Goal: Information Seeking & Learning: Check status

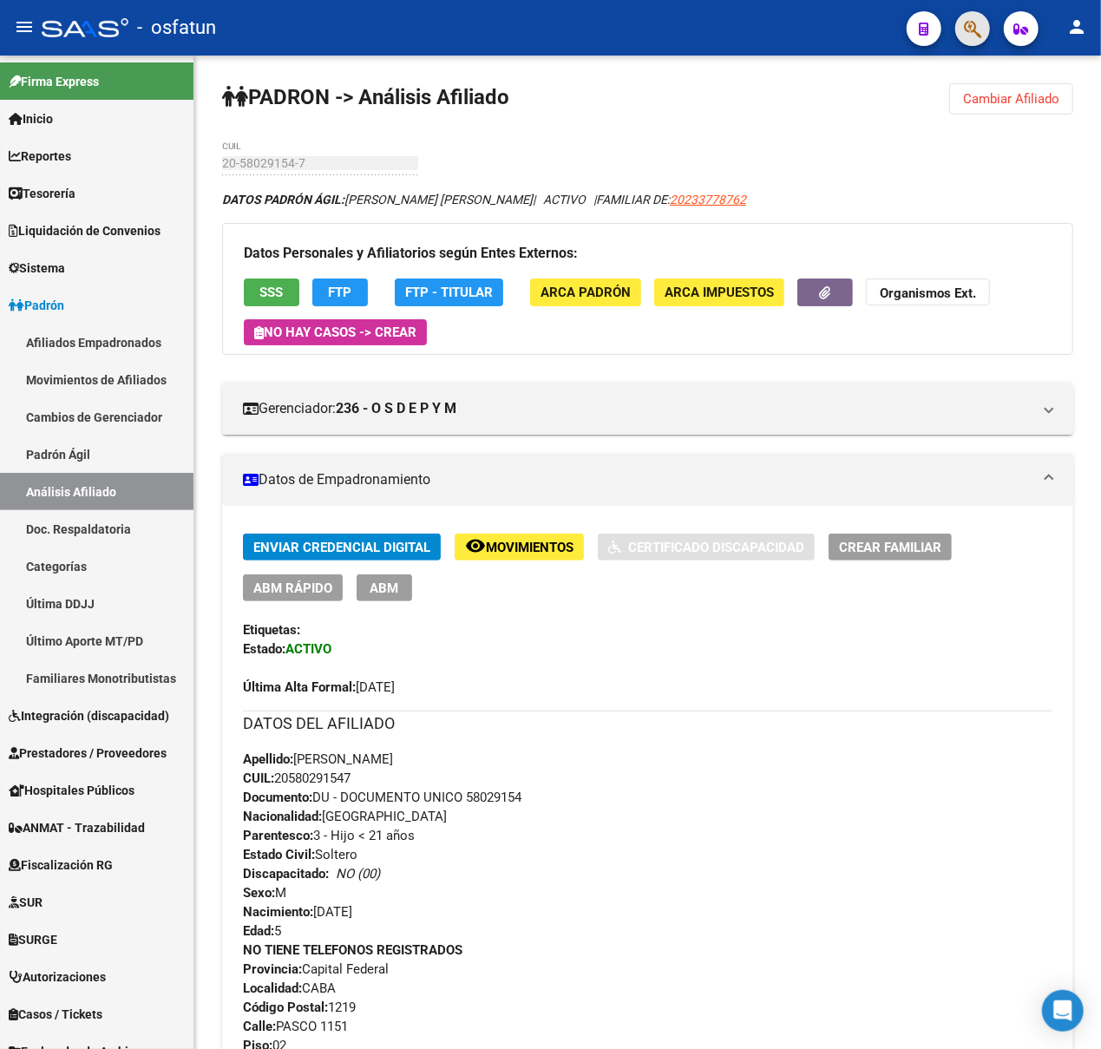
click at [983, 31] on button "button" at bounding box center [972, 28] width 35 height 35
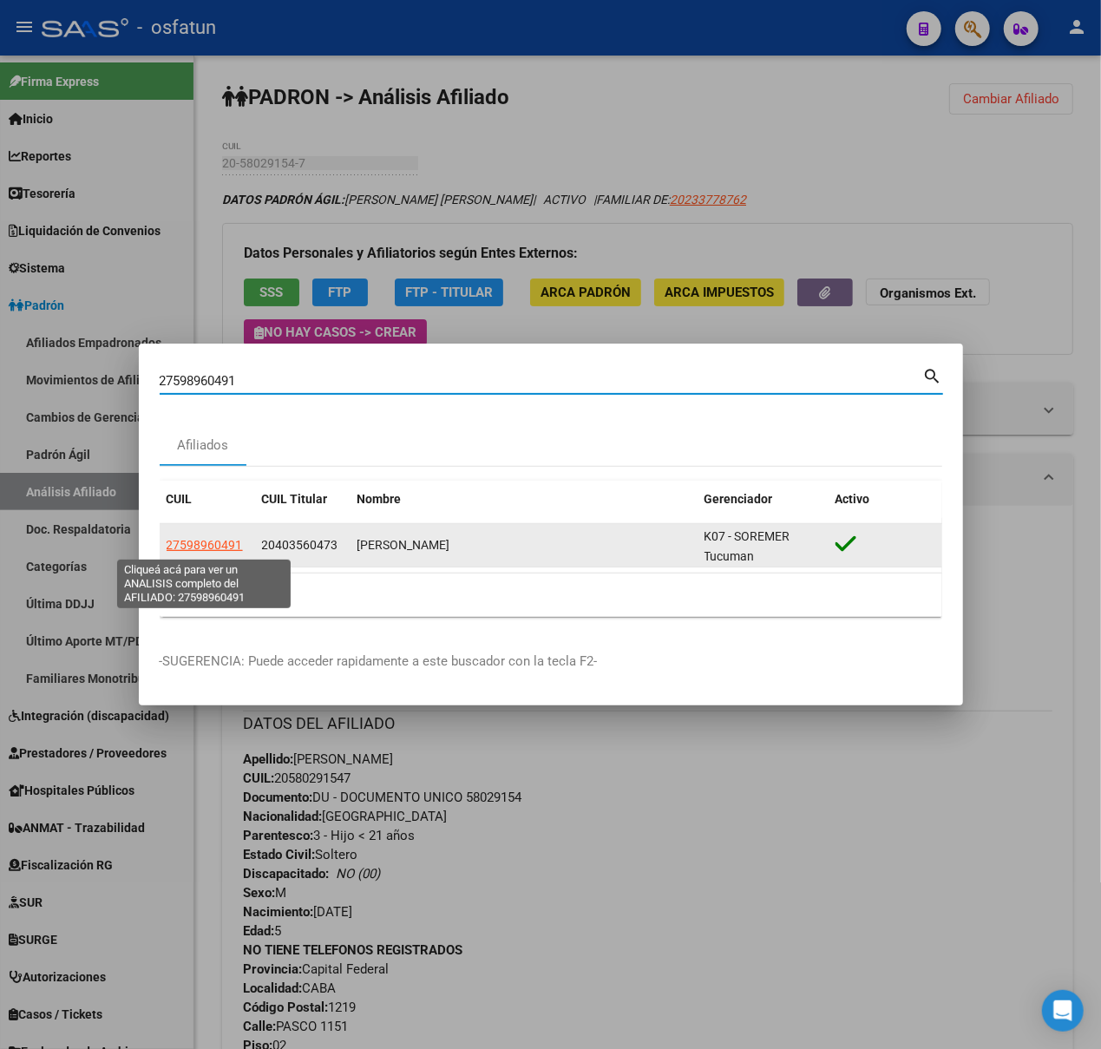
click at [209, 546] on span "27598960491" at bounding box center [205, 545] width 76 height 14
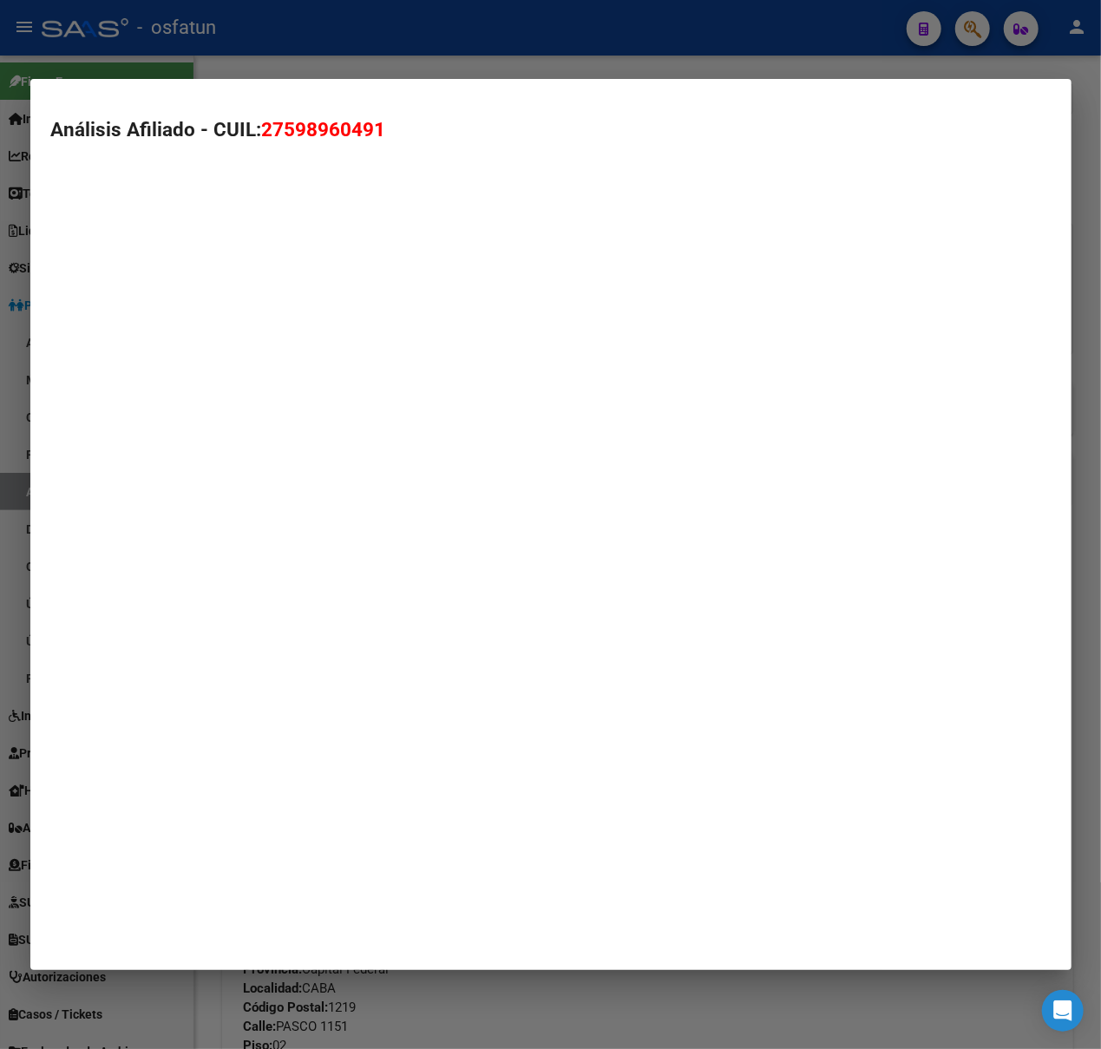
click at [209, 546] on mat-dialog-container "Análisis Afiliado - CUIL: 27598960491" at bounding box center [550, 525] width 1041 height 892
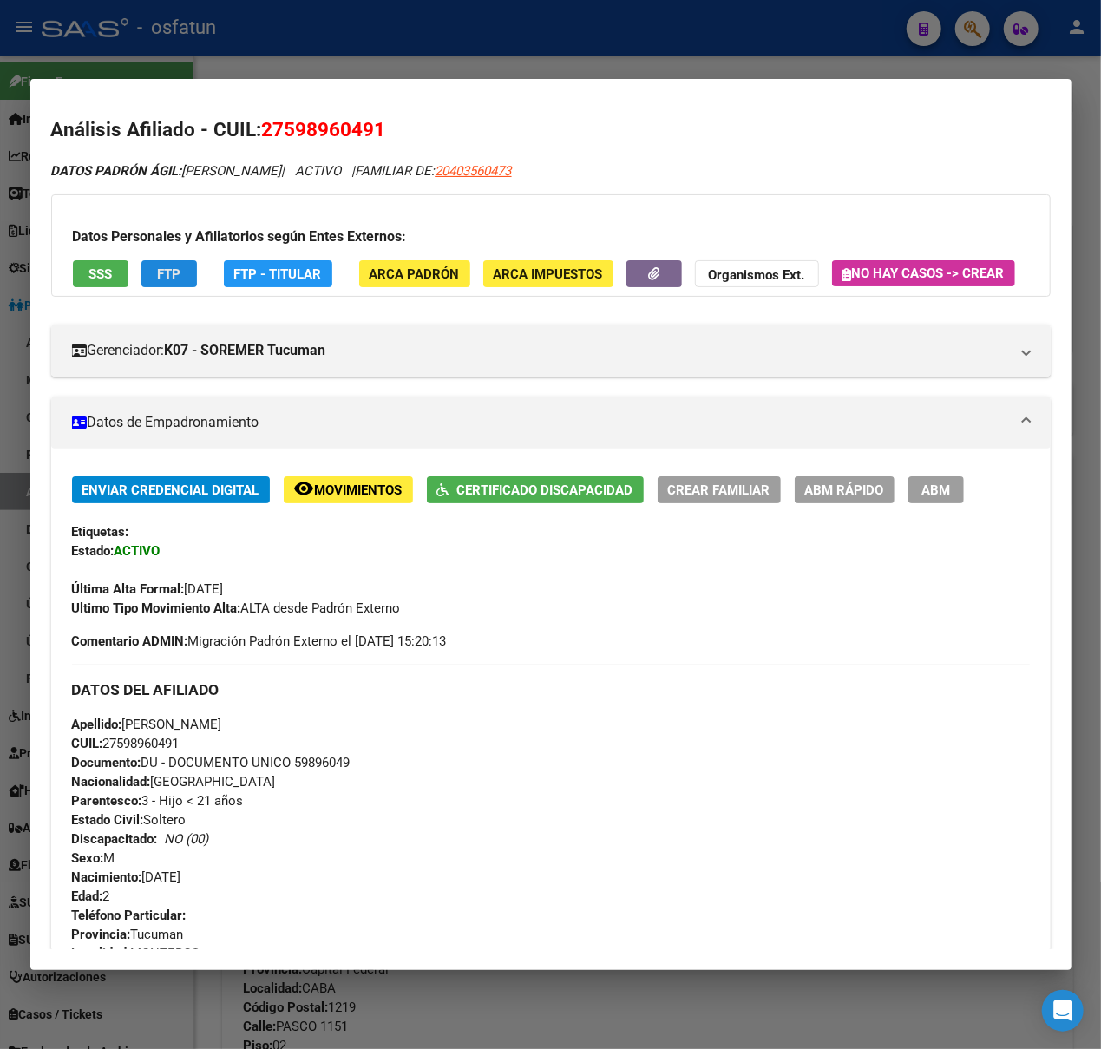
click at [165, 271] on span "FTP" at bounding box center [168, 274] width 23 height 16
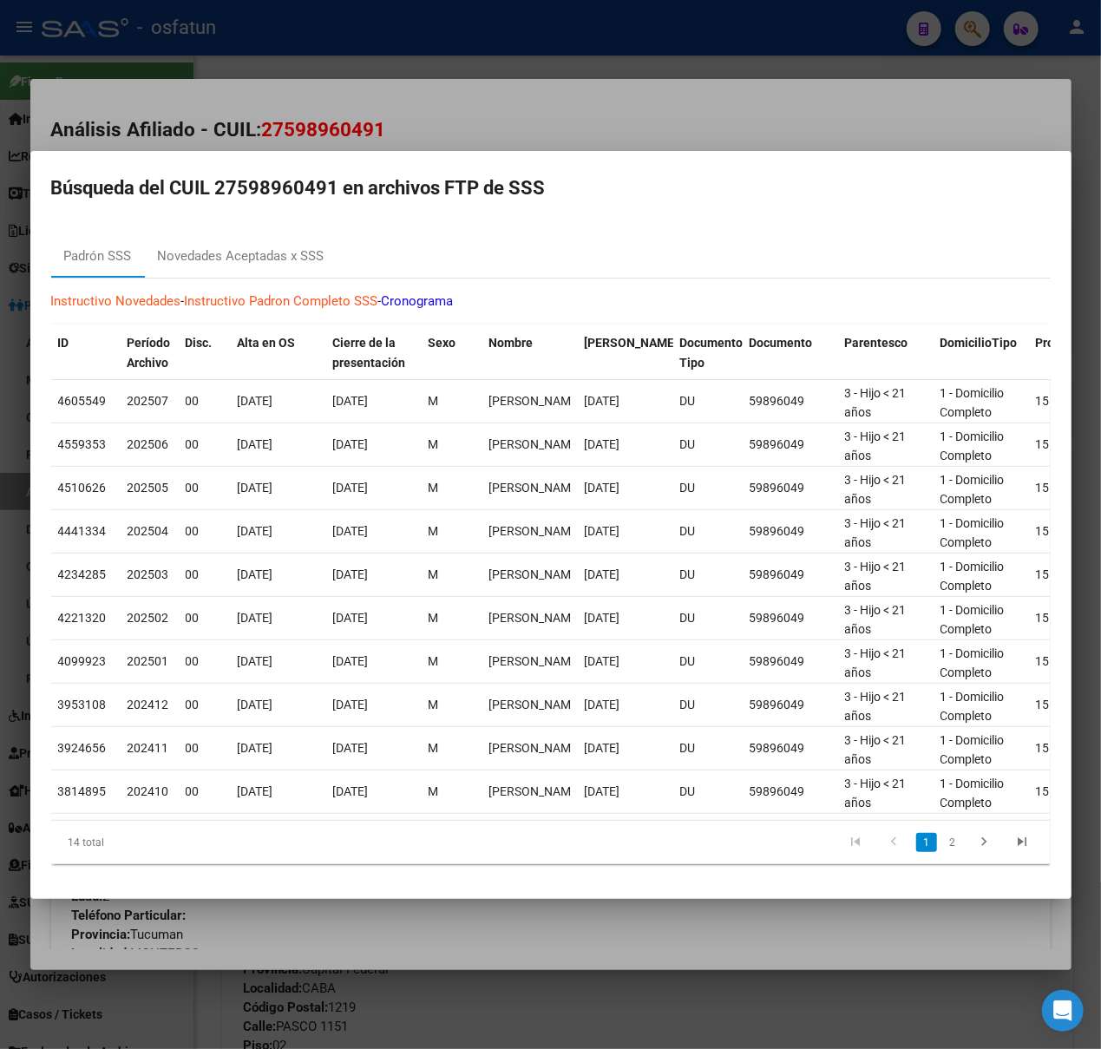
click at [410, 119] on div at bounding box center [550, 524] width 1101 height 1049
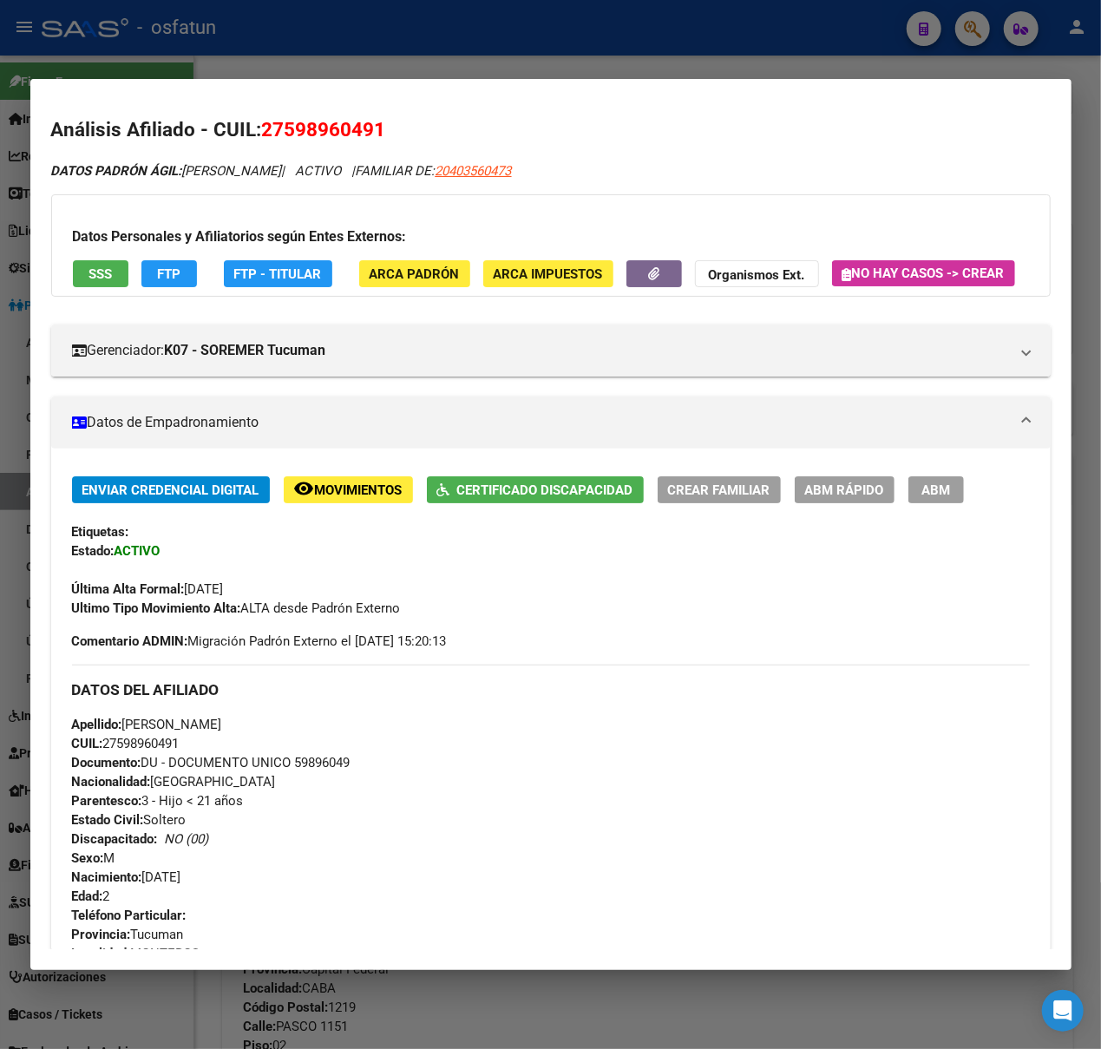
click at [423, 66] on div at bounding box center [550, 524] width 1101 height 1049
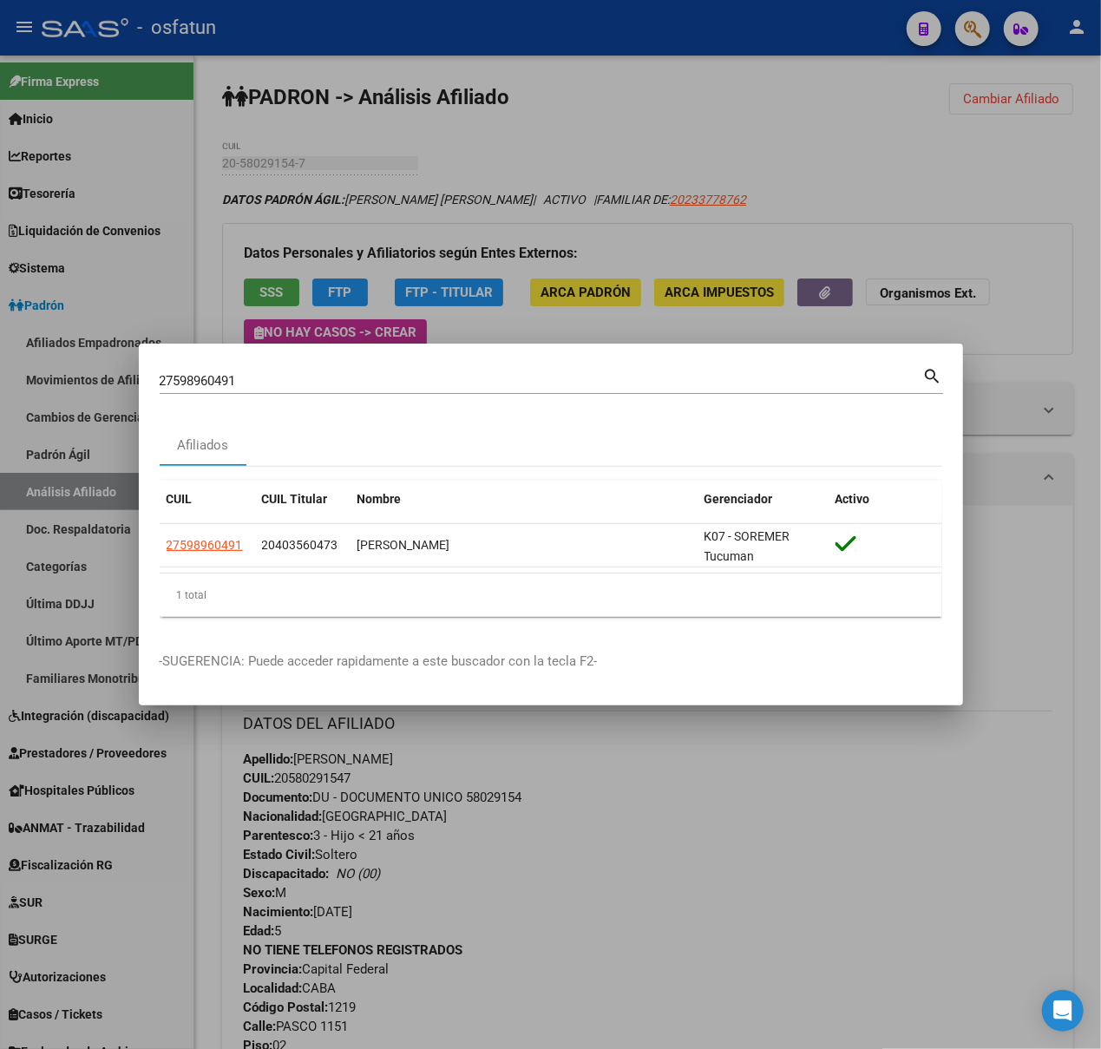
drag, startPoint x: 289, startPoint y: 365, endPoint x: 135, endPoint y: 365, distance: 153.5
click at [135, 365] on div "27598960491 Buscar (apellido, dni, cuil, nro traspaso, cuit, obra social) searc…" at bounding box center [550, 524] width 1101 height 1049
drag, startPoint x: 245, startPoint y: 383, endPoint x: 203, endPoint y: 394, distance: 42.9
click at [133, 389] on div "27598960491 Buscar (apellido, dni, cuil, nro traspaso, cuit, obra social) searc…" at bounding box center [550, 524] width 1101 height 1049
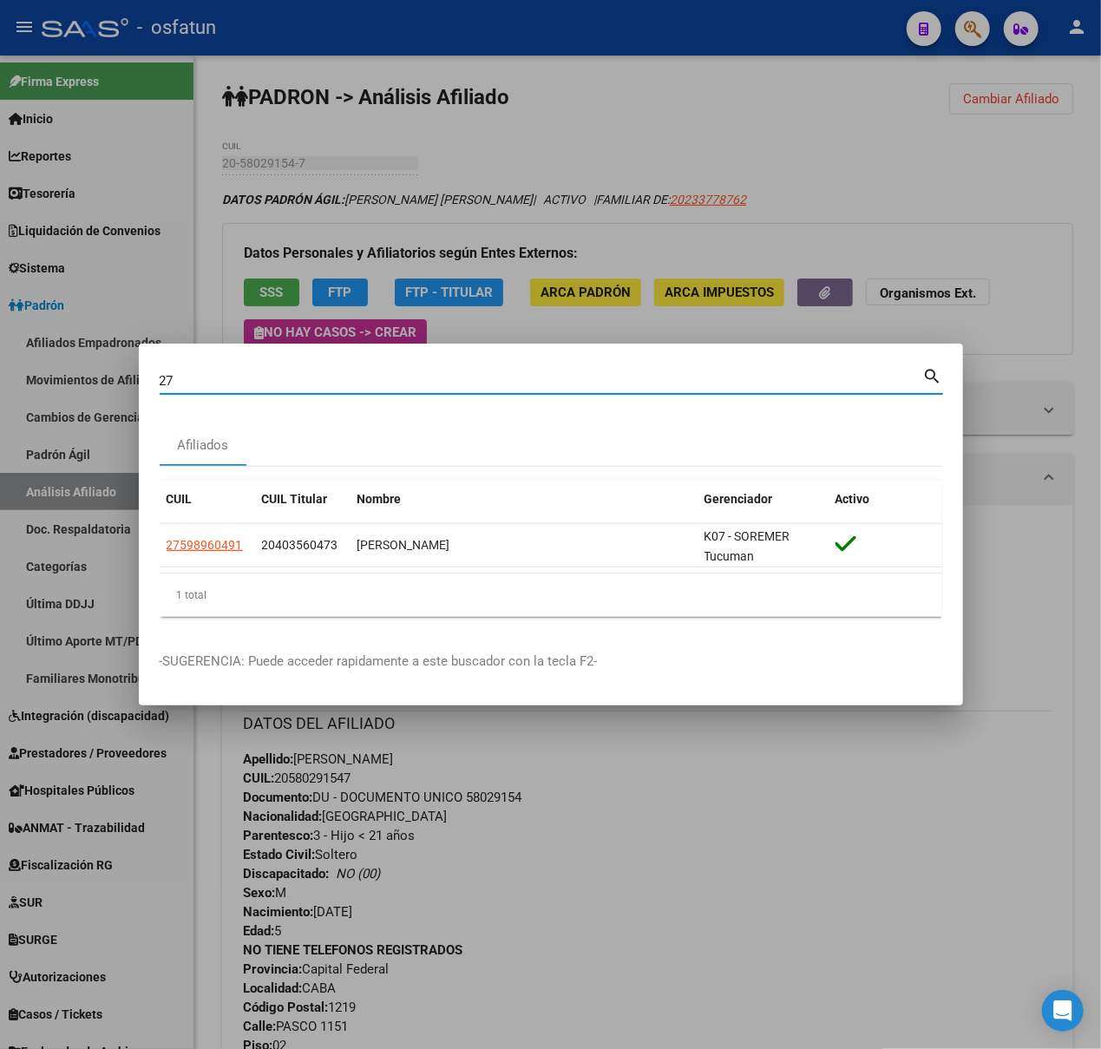
paste input "24432345"
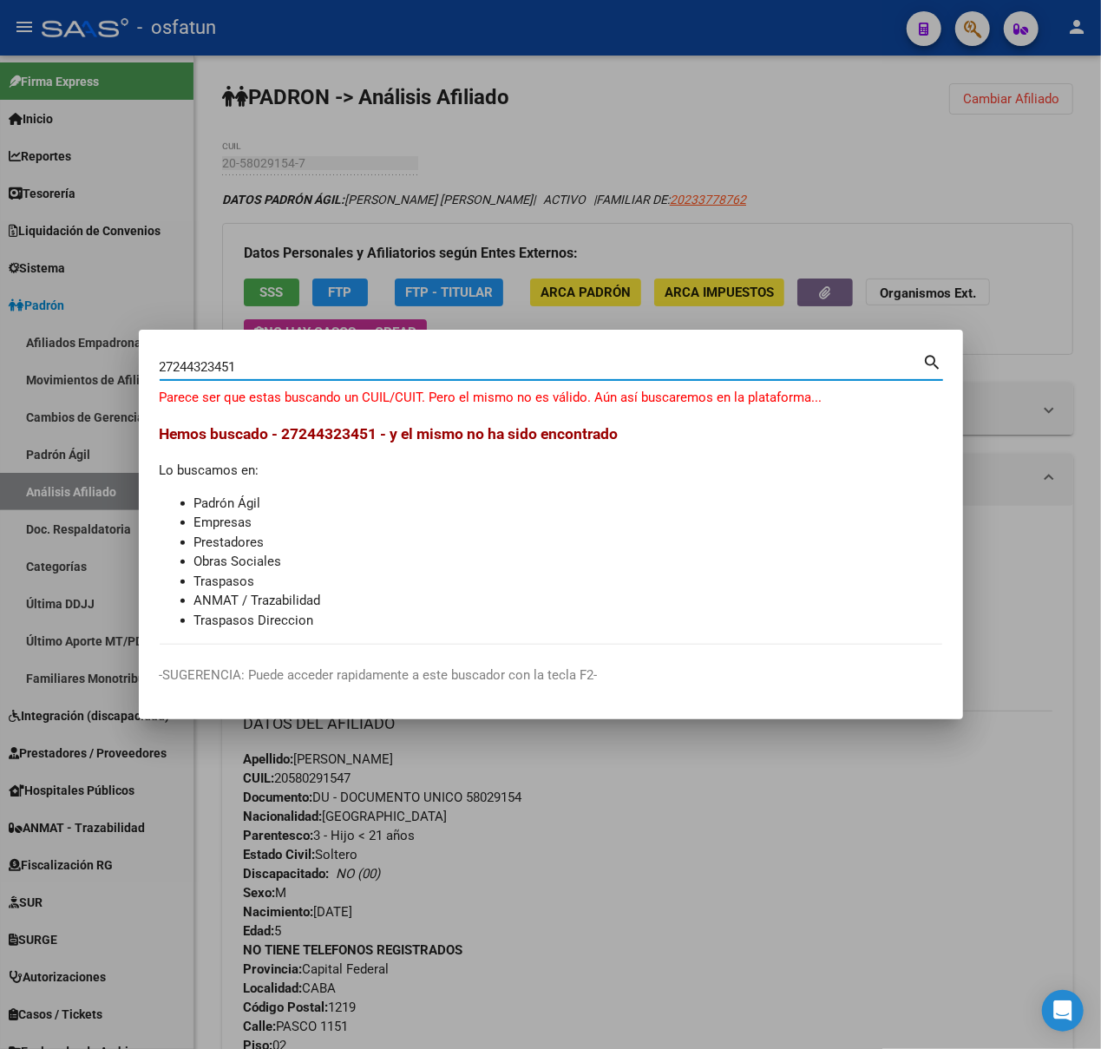
type input "27244323451"
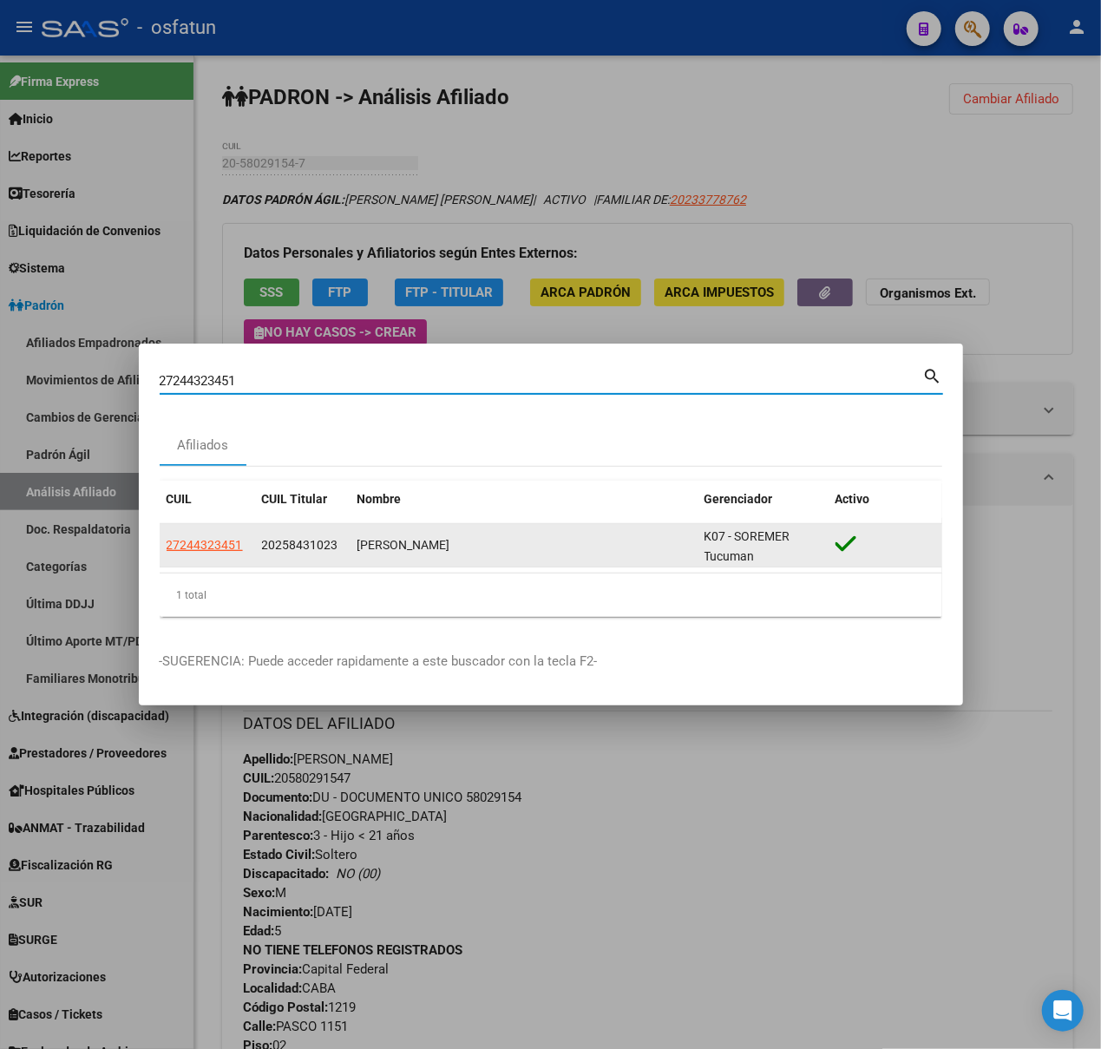
click at [210, 548] on span "27244323451" at bounding box center [205, 545] width 76 height 14
type textarea "27244323451"
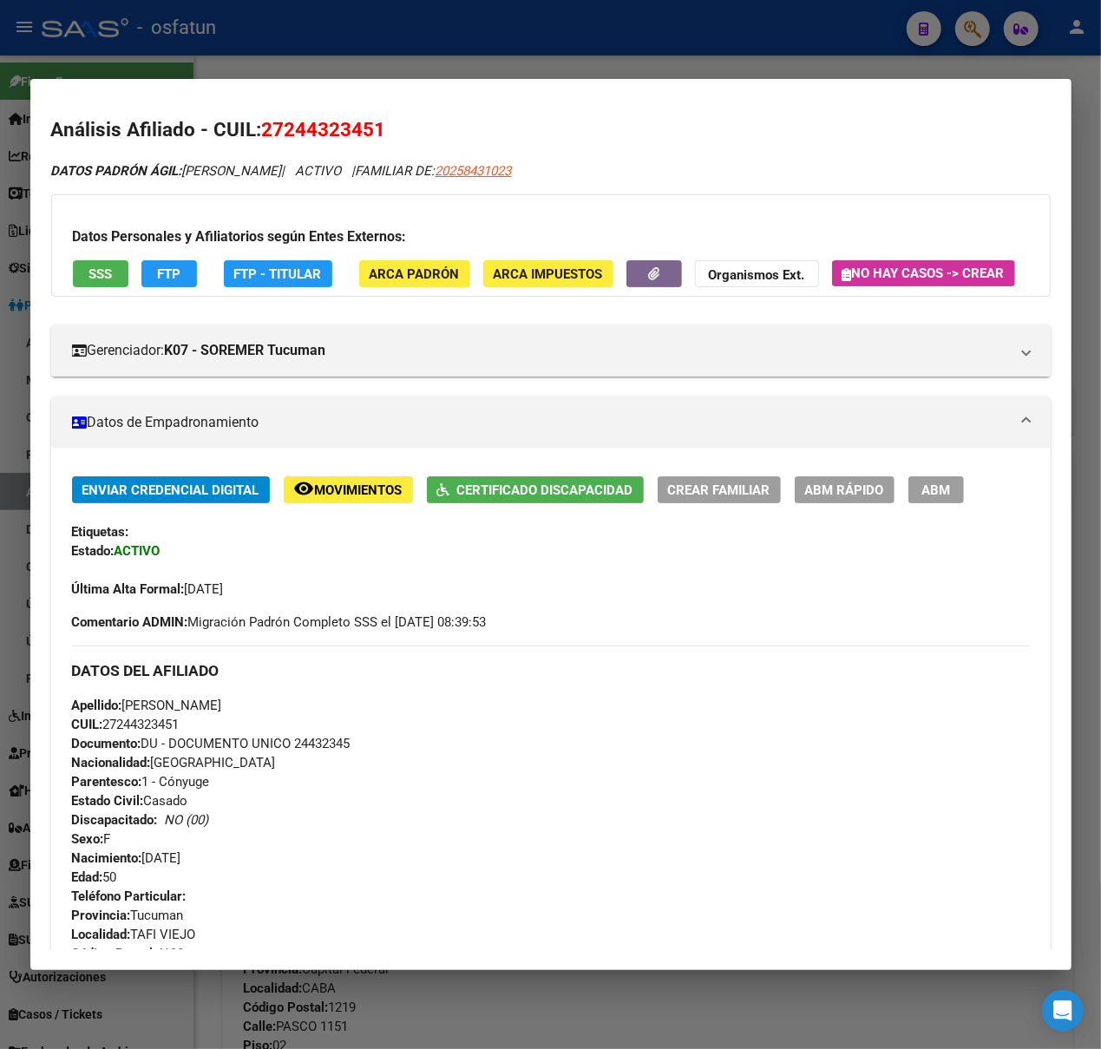
click at [158, 272] on span "FTP" at bounding box center [168, 274] width 23 height 16
